Goal: Information Seeking & Learning: Learn about a topic

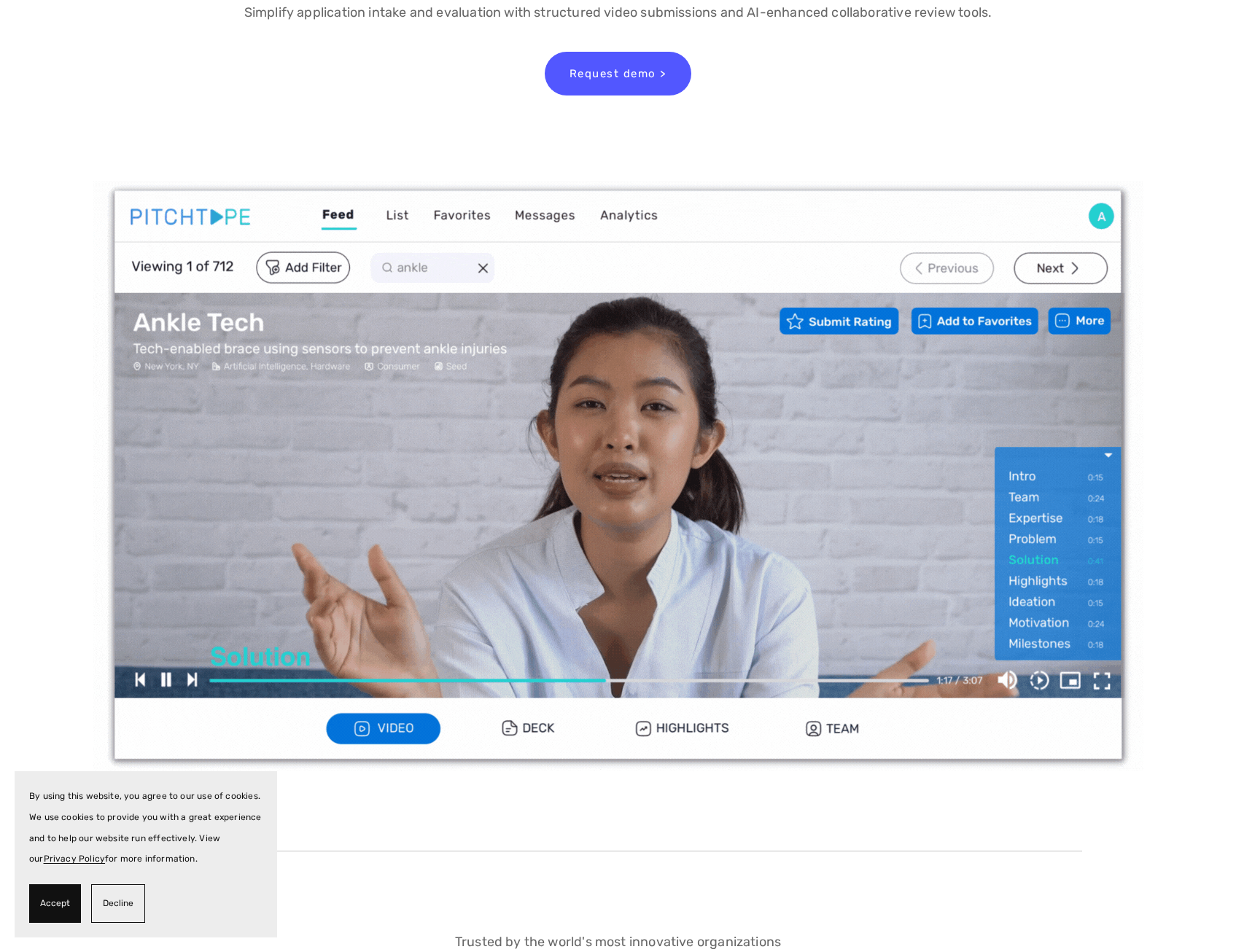
scroll to position [219, 0]
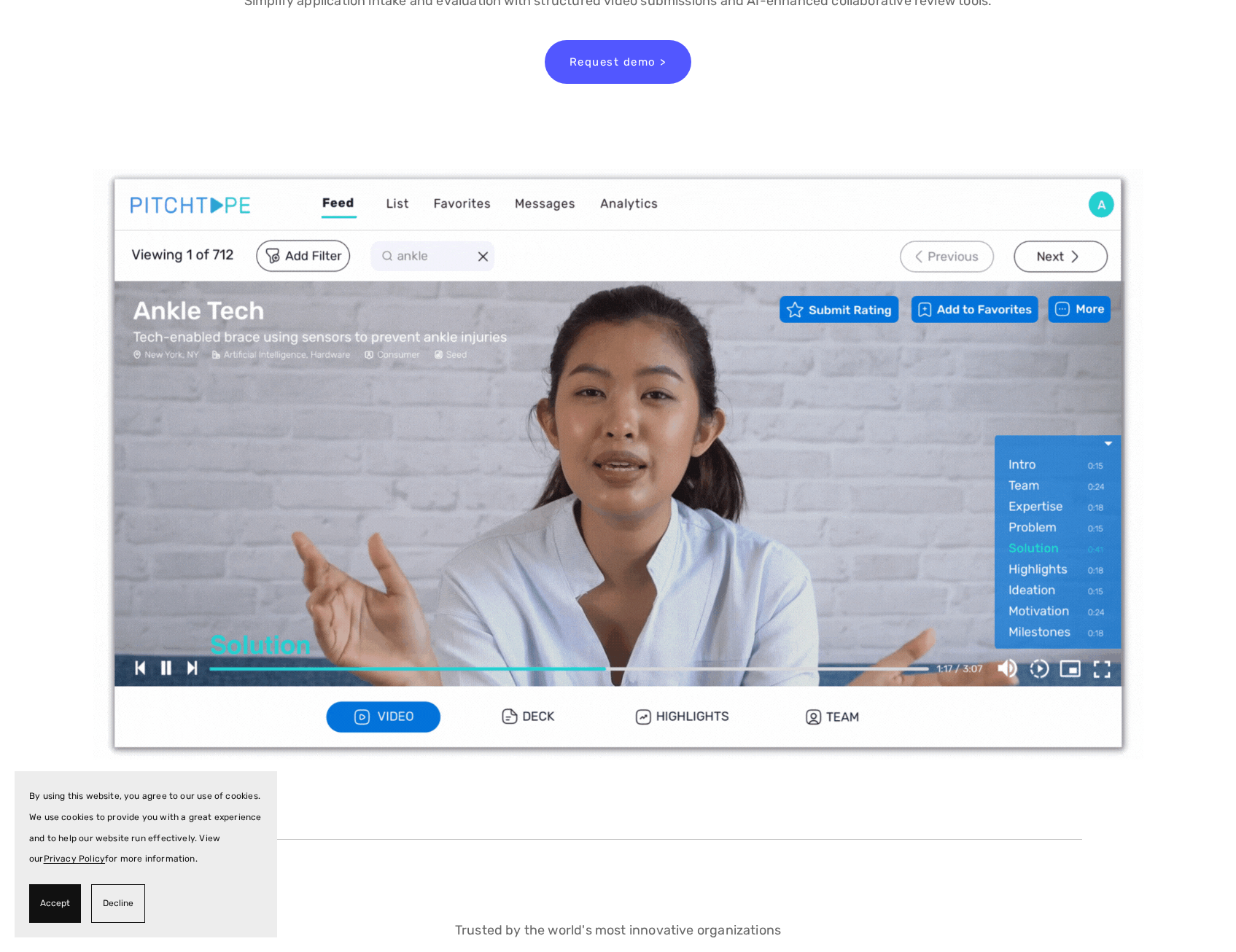
click at [50, 903] on span "Accept" at bounding box center [55, 904] width 30 height 21
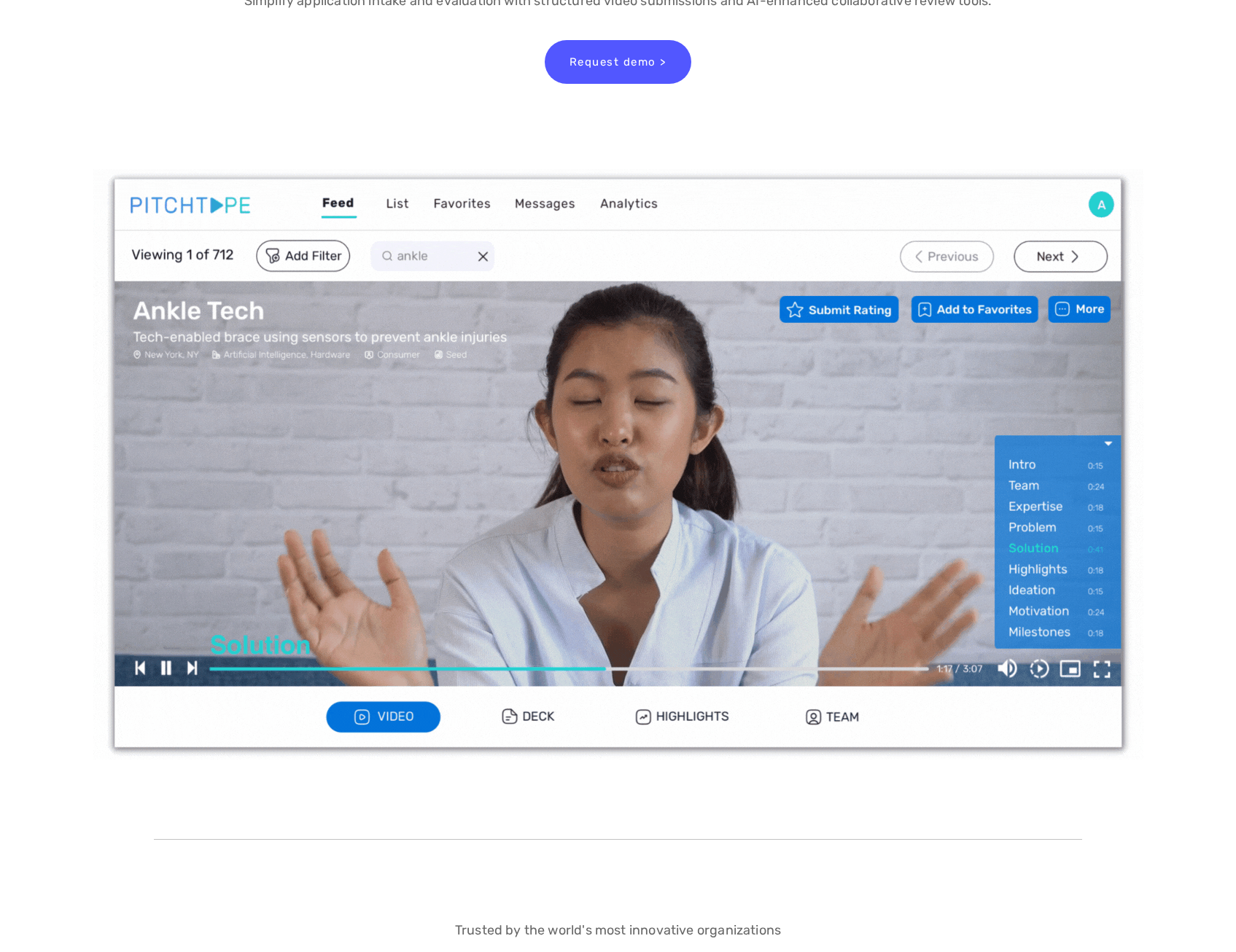
click at [615, 465] on img at bounding box center [618, 464] width 1050 height 591
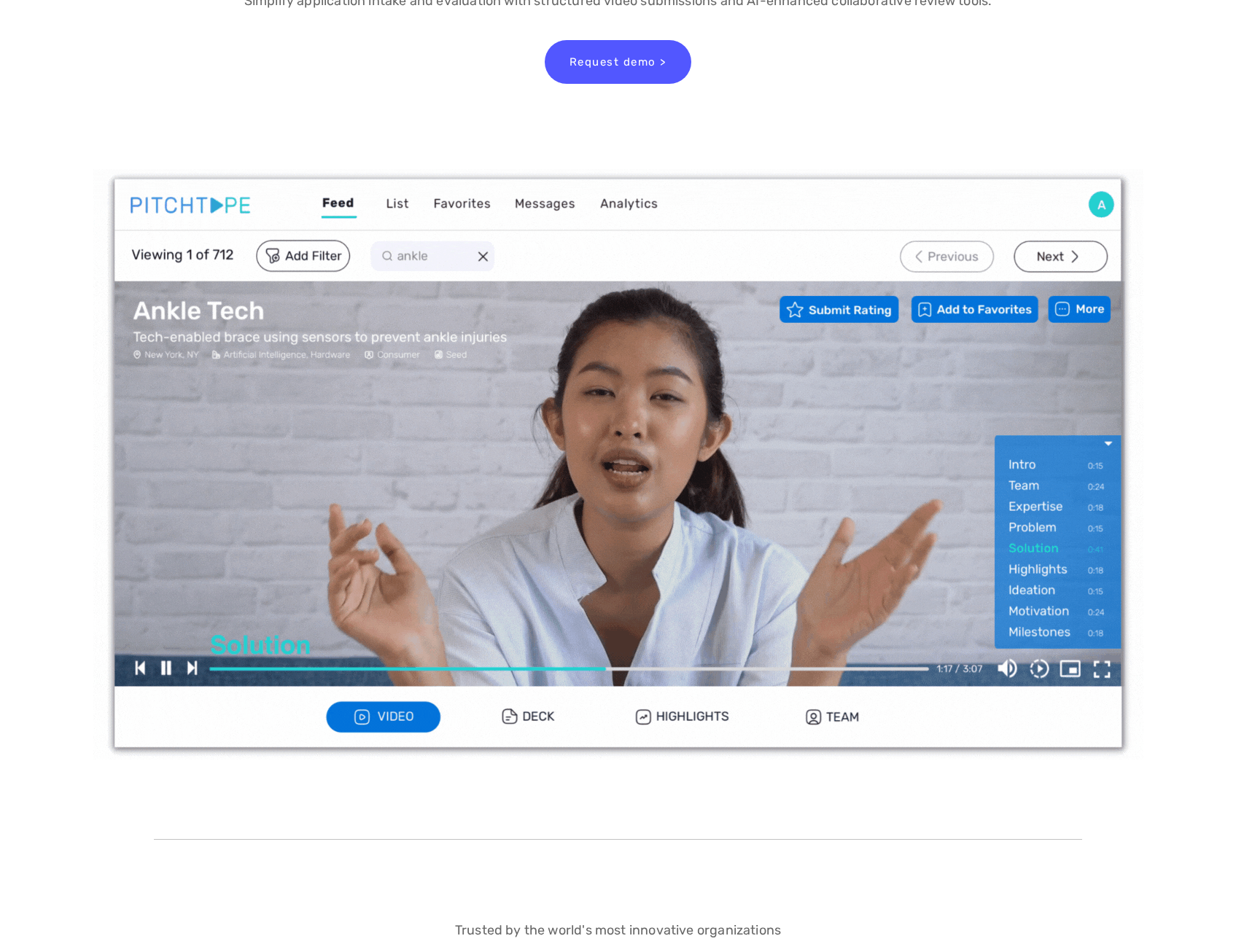
click at [1007, 669] on img at bounding box center [618, 464] width 1050 height 591
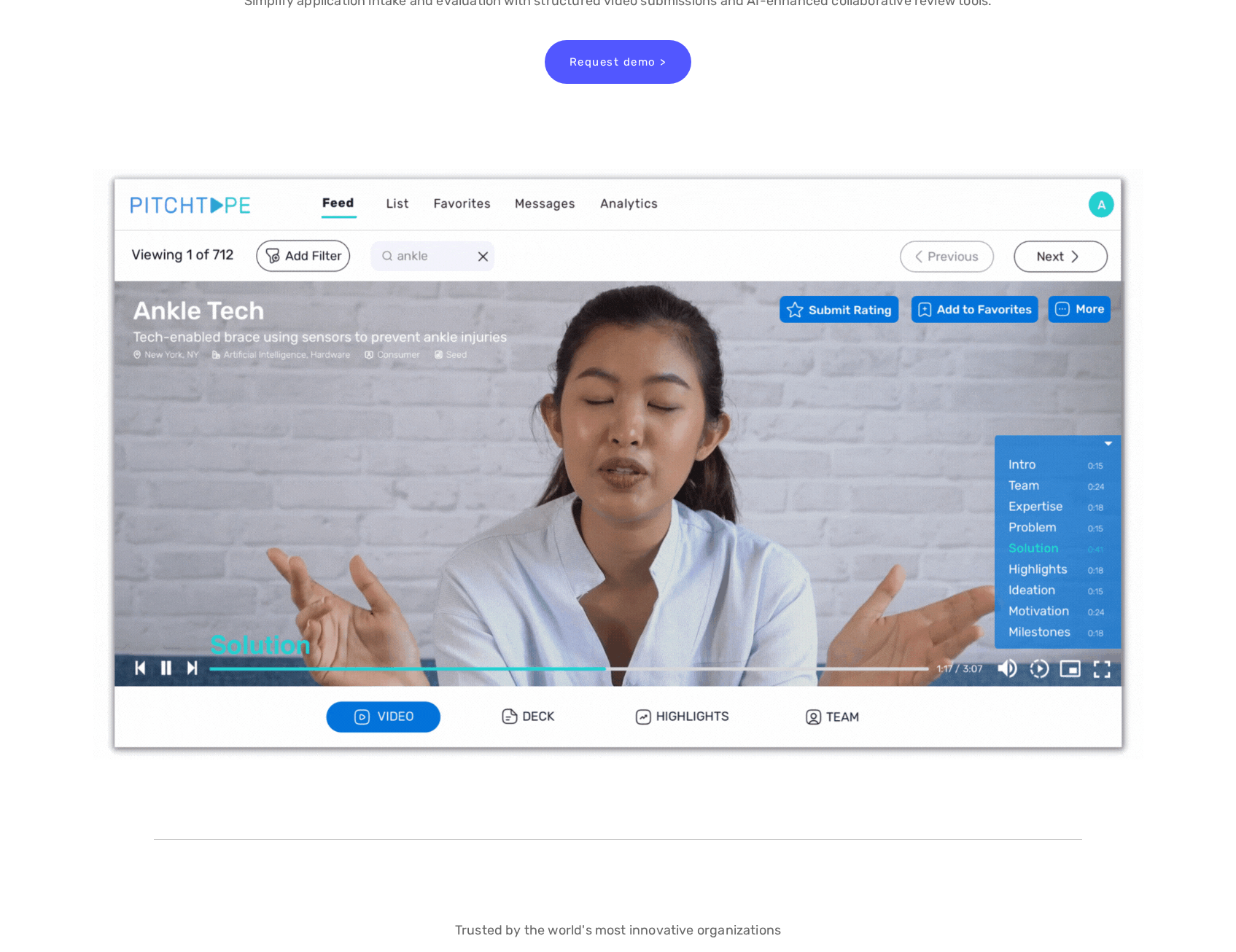
click at [1007, 670] on img at bounding box center [618, 464] width 1050 height 591
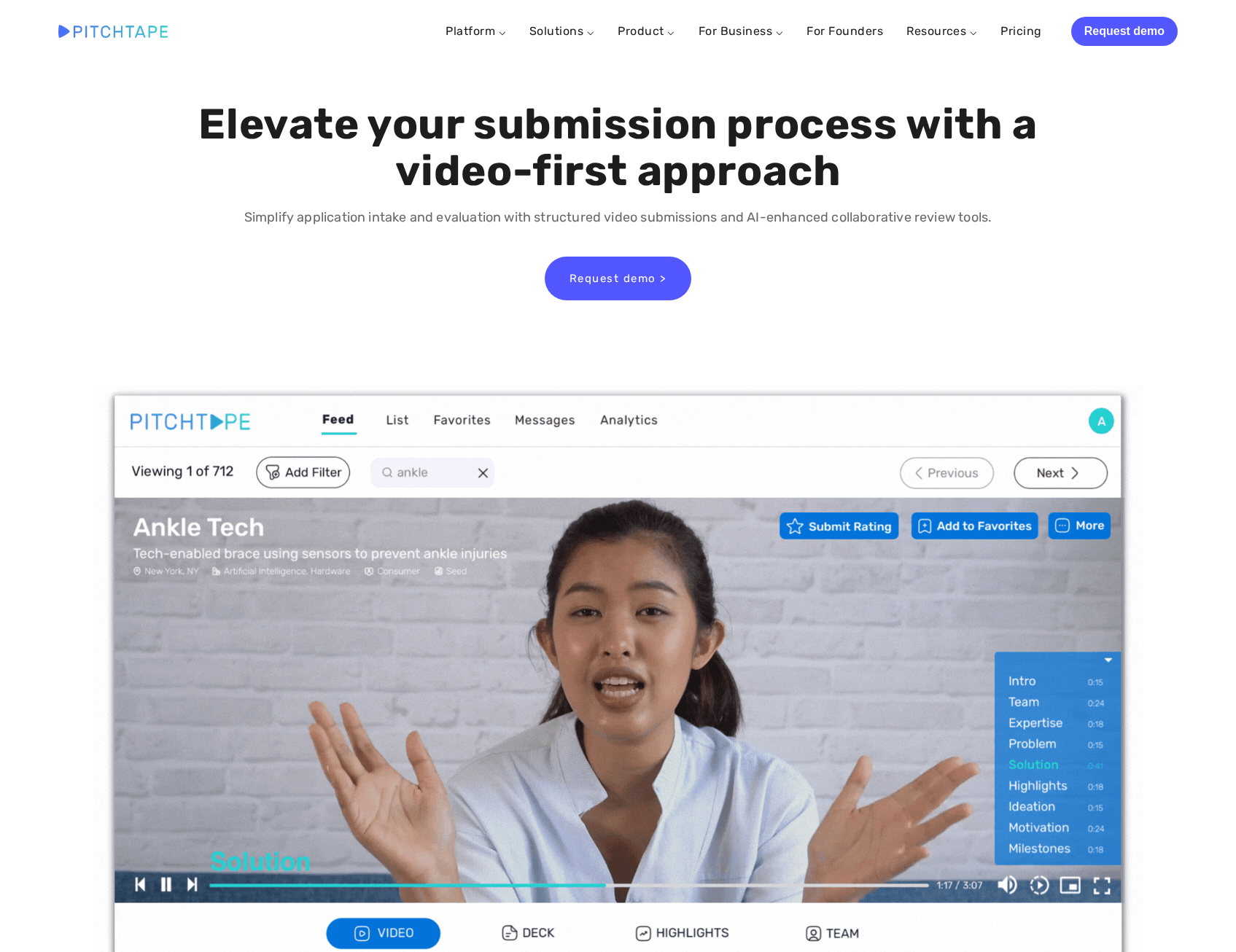
scroll to position [0, 0]
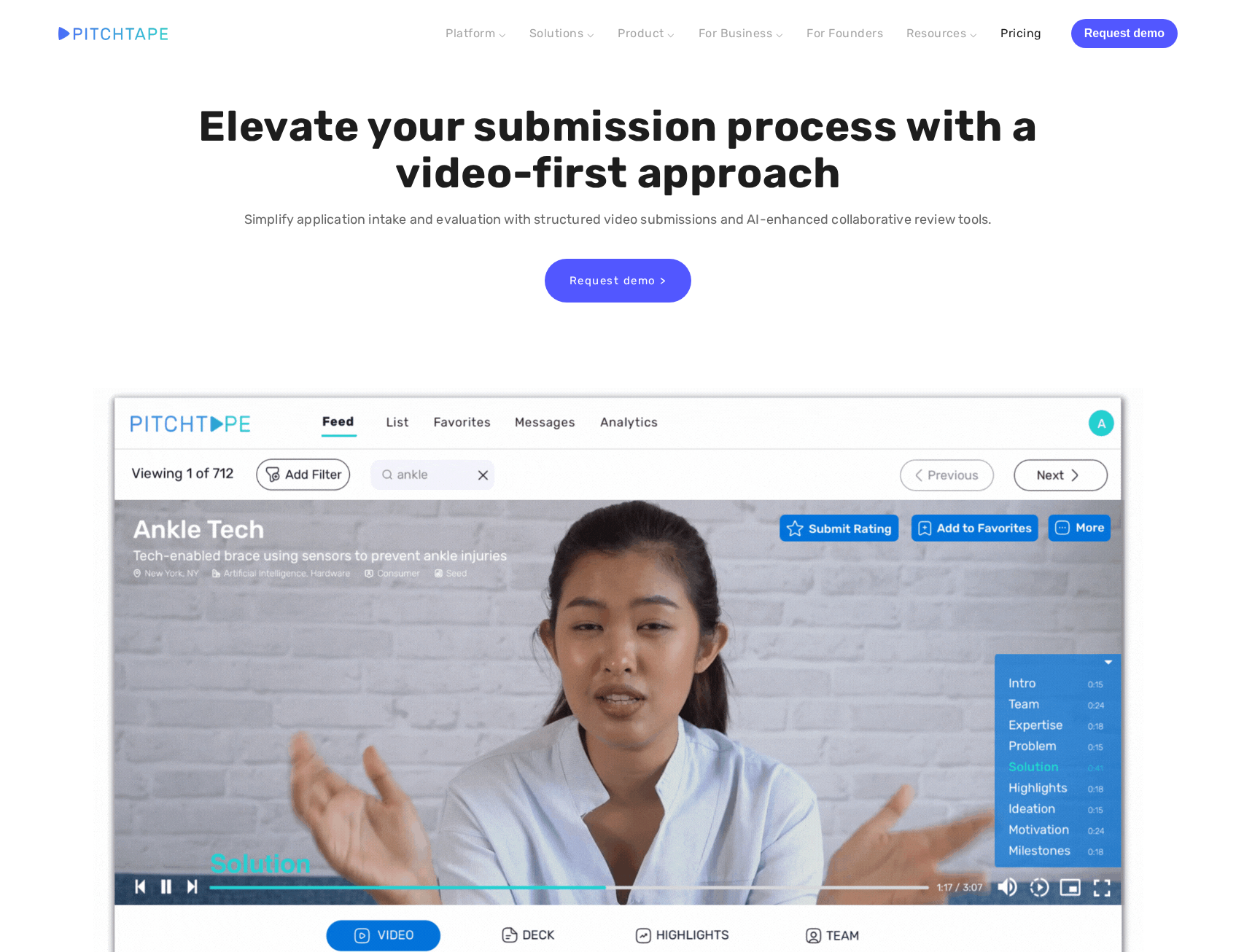
click at [1025, 27] on link "Pricing" at bounding box center [1020, 33] width 41 height 26
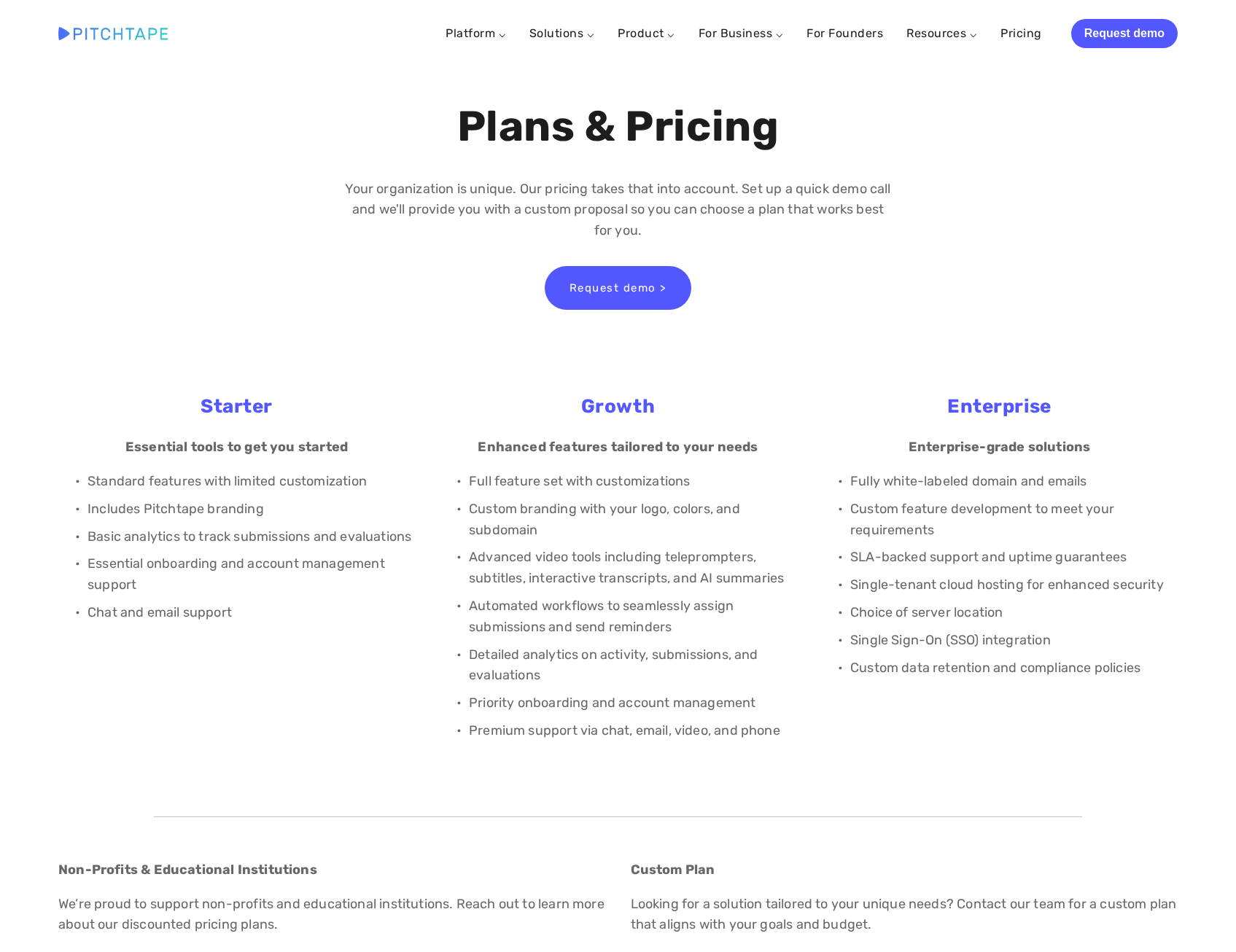
click at [261, 196] on div "Plans & Pricing Your organization is unique. Our pricing takes that into accoun…" at bounding box center [618, 213] width 1144 height 219
click at [140, 33] on img at bounding box center [113, 33] width 109 height 13
